Goal: Task Accomplishment & Management: Manage account settings

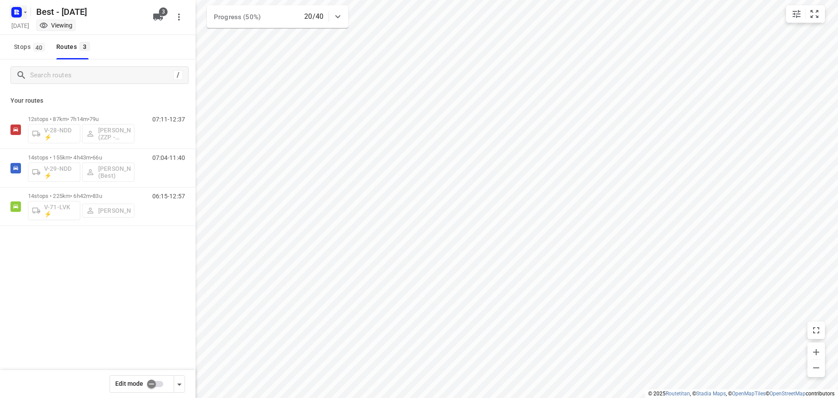
click at [19, 8] on rect "button" at bounding box center [16, 12] width 10 height 10
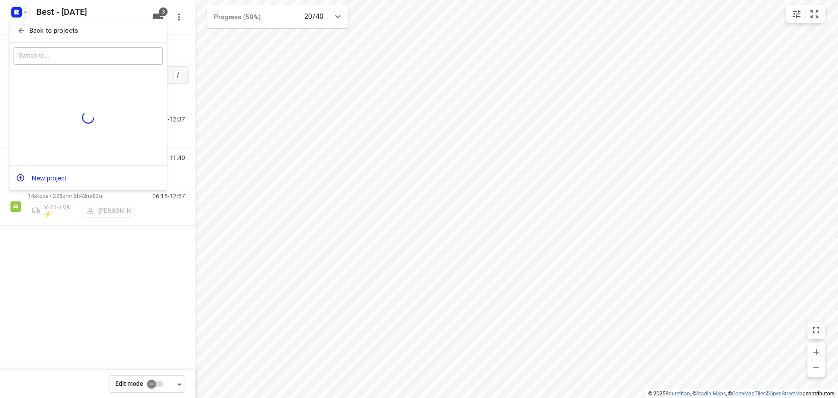
click at [22, 28] on icon "button" at bounding box center [21, 30] width 9 height 9
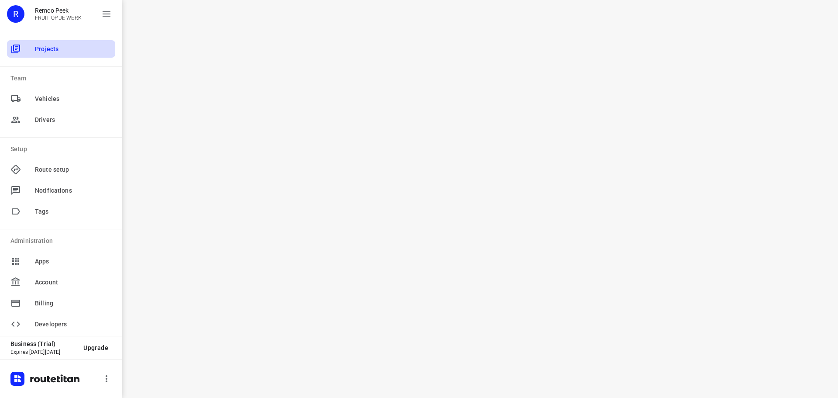
click at [57, 46] on span "Projects" at bounding box center [73, 49] width 77 height 9
click at [8, 17] on div "R" at bounding box center [15, 13] width 17 height 17
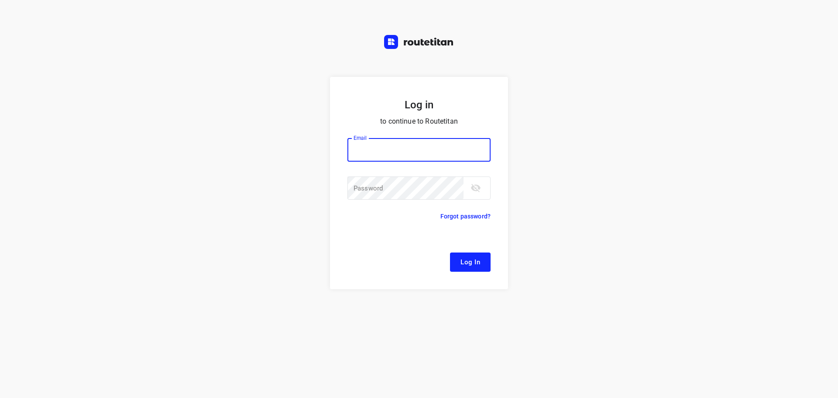
type input "[EMAIL_ADDRESS][DOMAIN_NAME]"
drag, startPoint x: 492, startPoint y: 152, endPoint x: 478, endPoint y: 262, distance: 110.5
click at [478, 262] on span "Log In" at bounding box center [471, 261] width 20 height 11
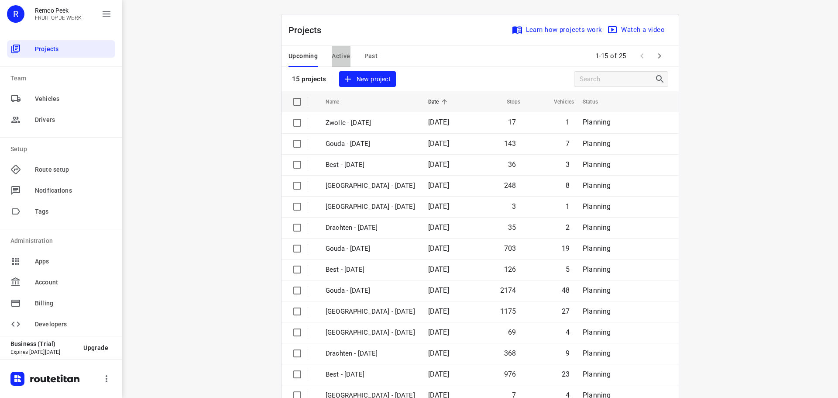
click at [342, 56] on span "Active" at bounding box center [341, 56] width 18 height 11
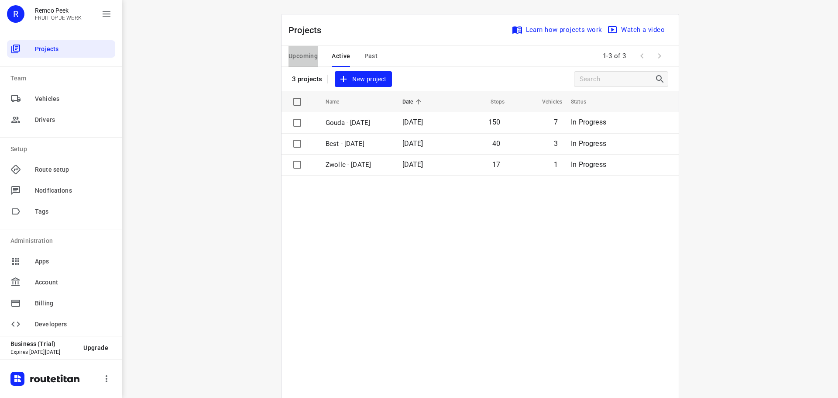
click at [313, 56] on span "Upcoming" at bounding box center [303, 56] width 29 height 11
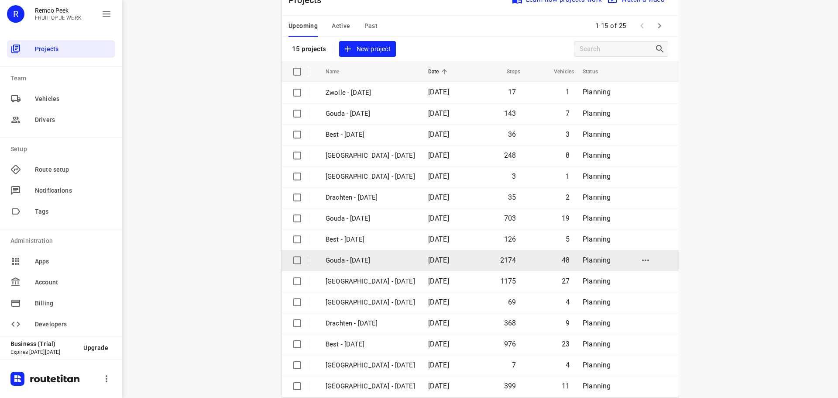
scroll to position [44, 0]
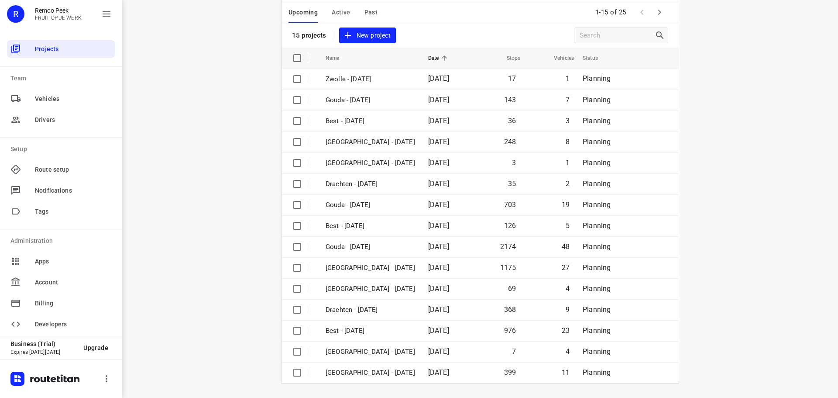
click at [658, 10] on icon "button" at bounding box center [659, 12] width 3 height 5
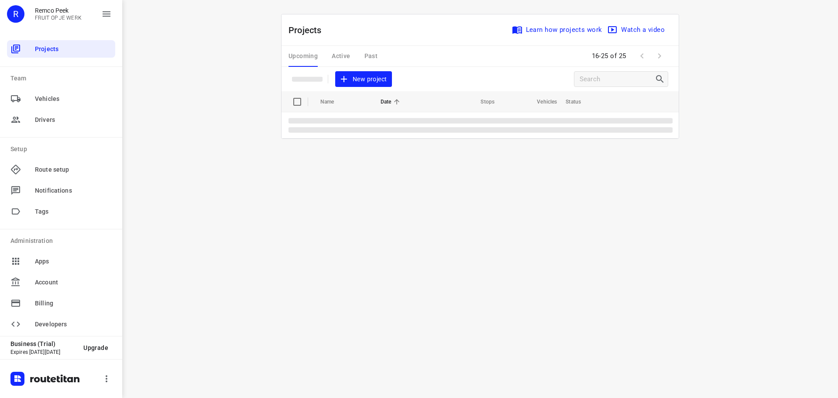
scroll to position [0, 0]
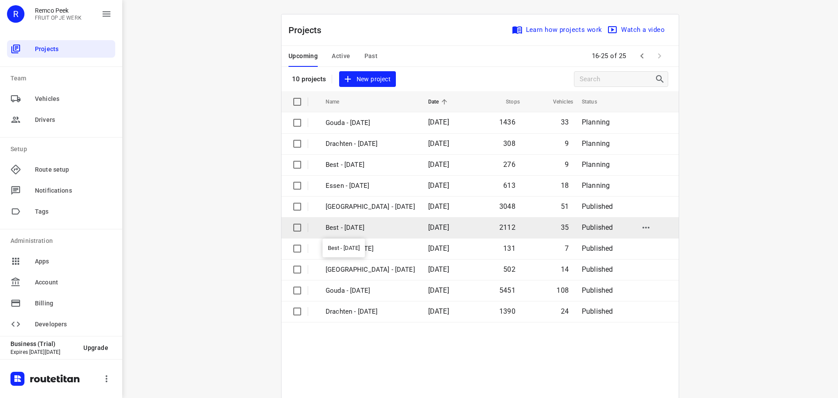
click at [370, 232] on p "Best - Monday" at bounding box center [370, 228] width 89 height 10
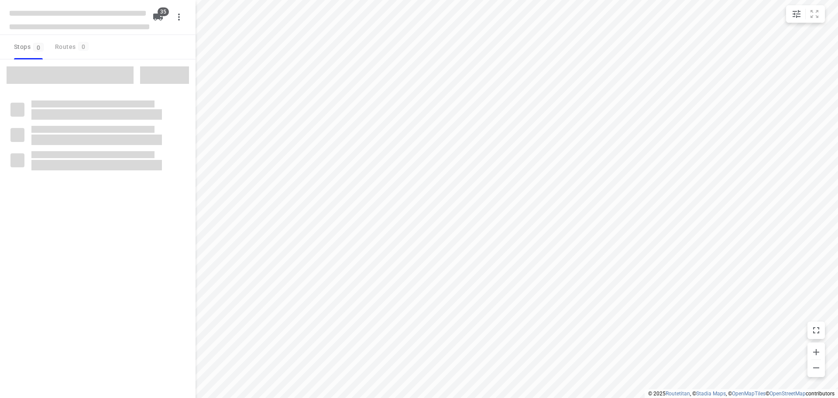
checkbox input "true"
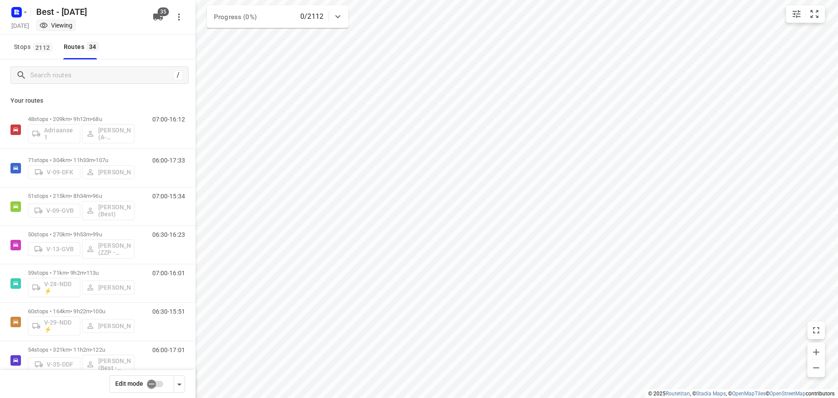
click at [510, 397] on html "i © 2025 Routetitan , © Stadia Maps , © OpenMapTiles © OpenStreetMap contributo…" at bounding box center [419, 199] width 838 height 398
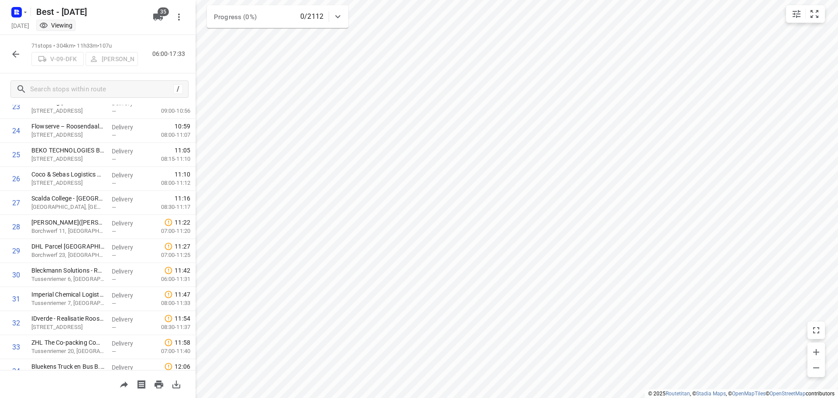
scroll to position [742, 0]
